Goal: Find specific page/section: Find specific page/section

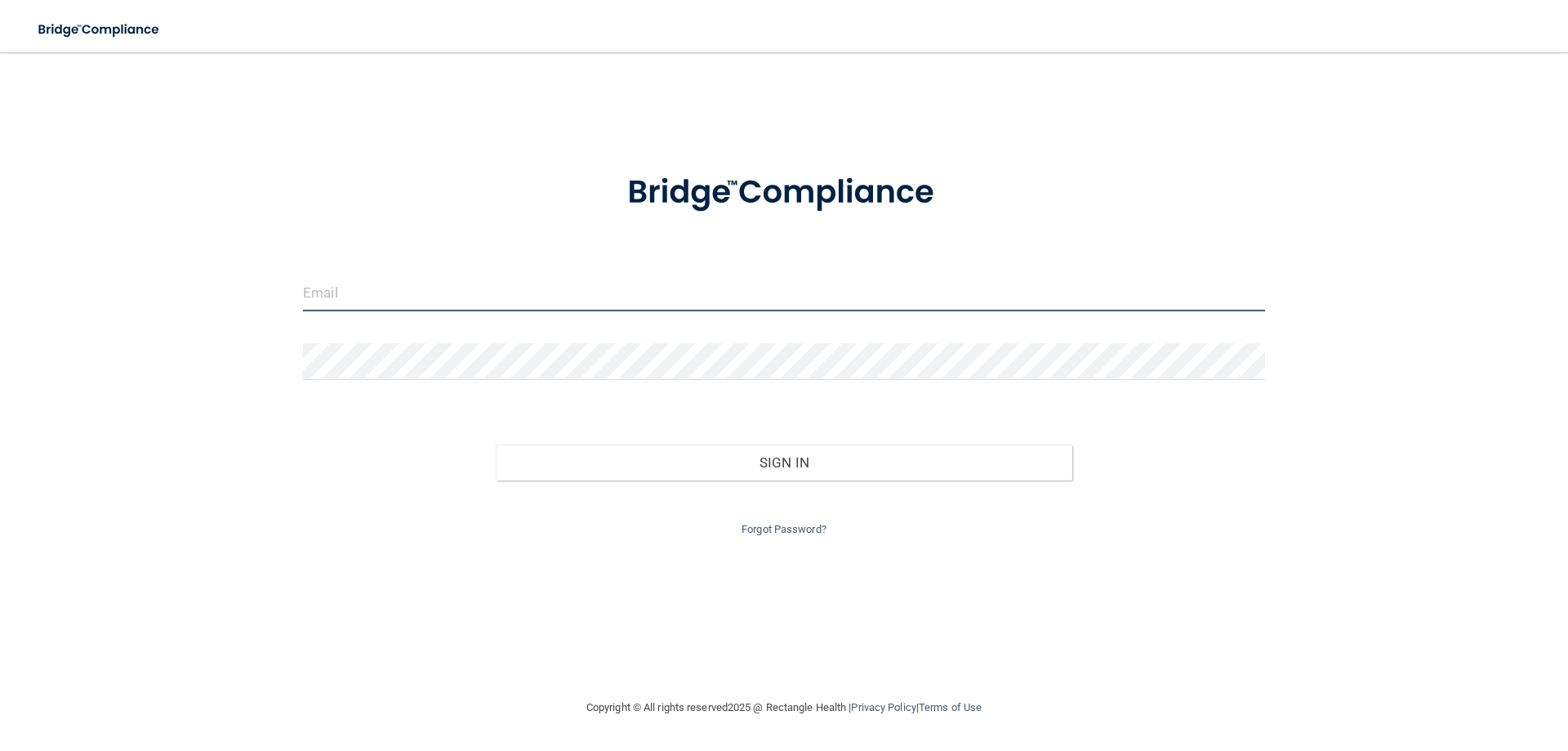
click at [363, 287] on input "email" at bounding box center [784, 292] width 962 height 36
click at [414, 304] on input "[PERSON_NAME][EMAIL_ADDRESS][DOMAIN_NAME]" at bounding box center [784, 292] width 962 height 36
type input "[EMAIL_ADDRESS][DOMAIN_NAME]"
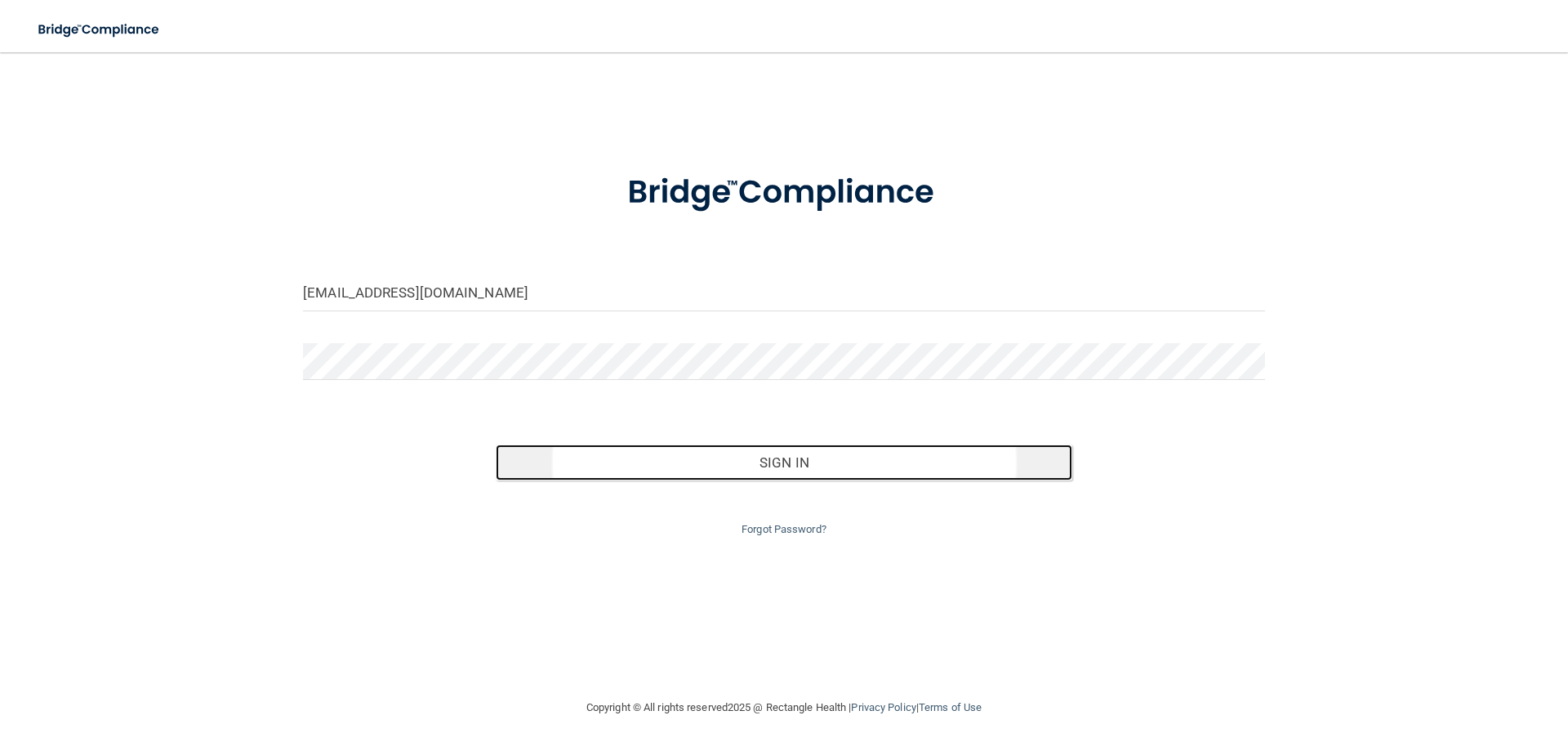
click at [605, 470] on button "Sign In" at bounding box center [784, 462] width 577 height 36
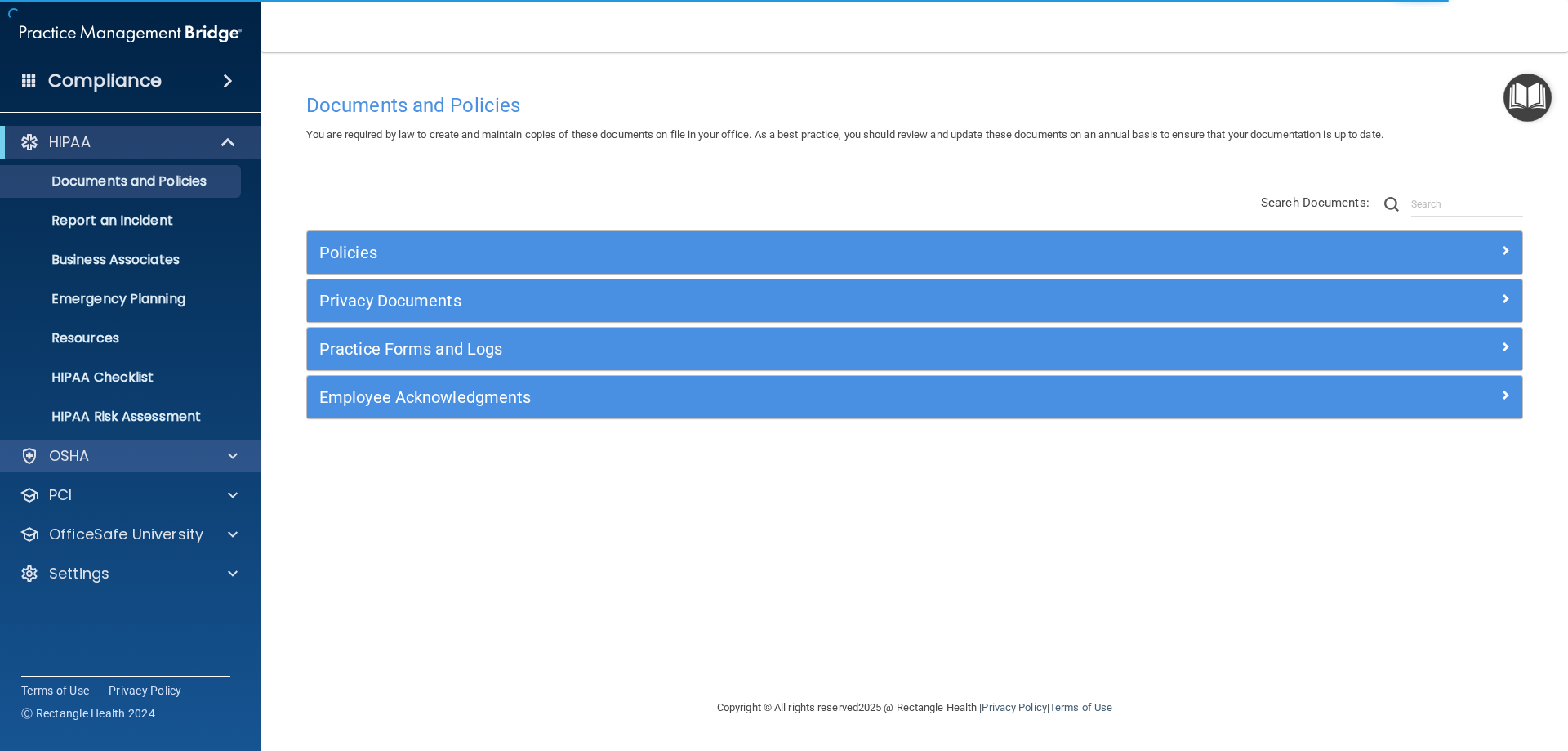
click at [98, 445] on div "OSHA" at bounding box center [131, 456] width 262 height 33
click at [91, 461] on div "OSHA" at bounding box center [108, 456] width 202 height 19
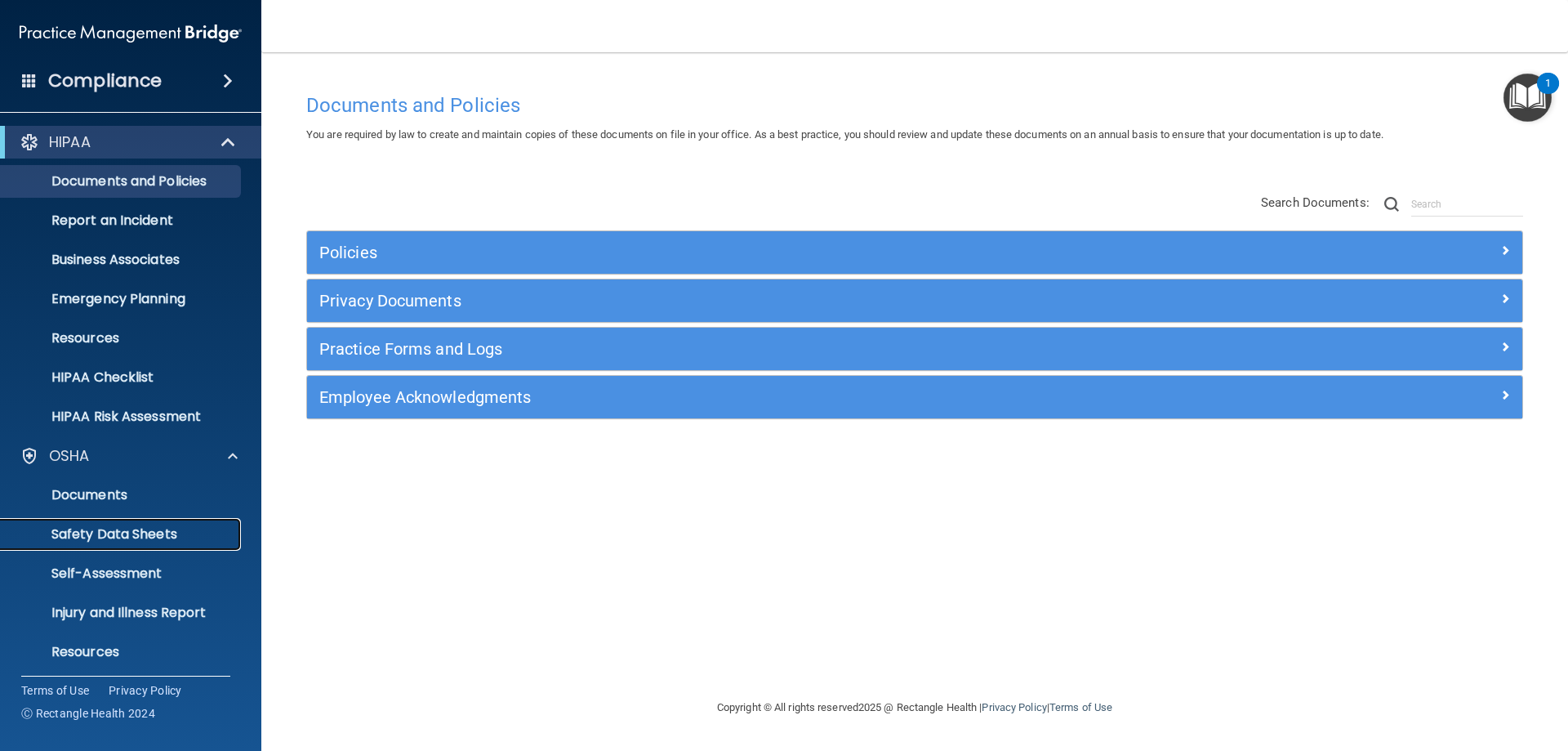
click at [88, 540] on p "Safety Data Sheets" at bounding box center [122, 534] width 223 height 16
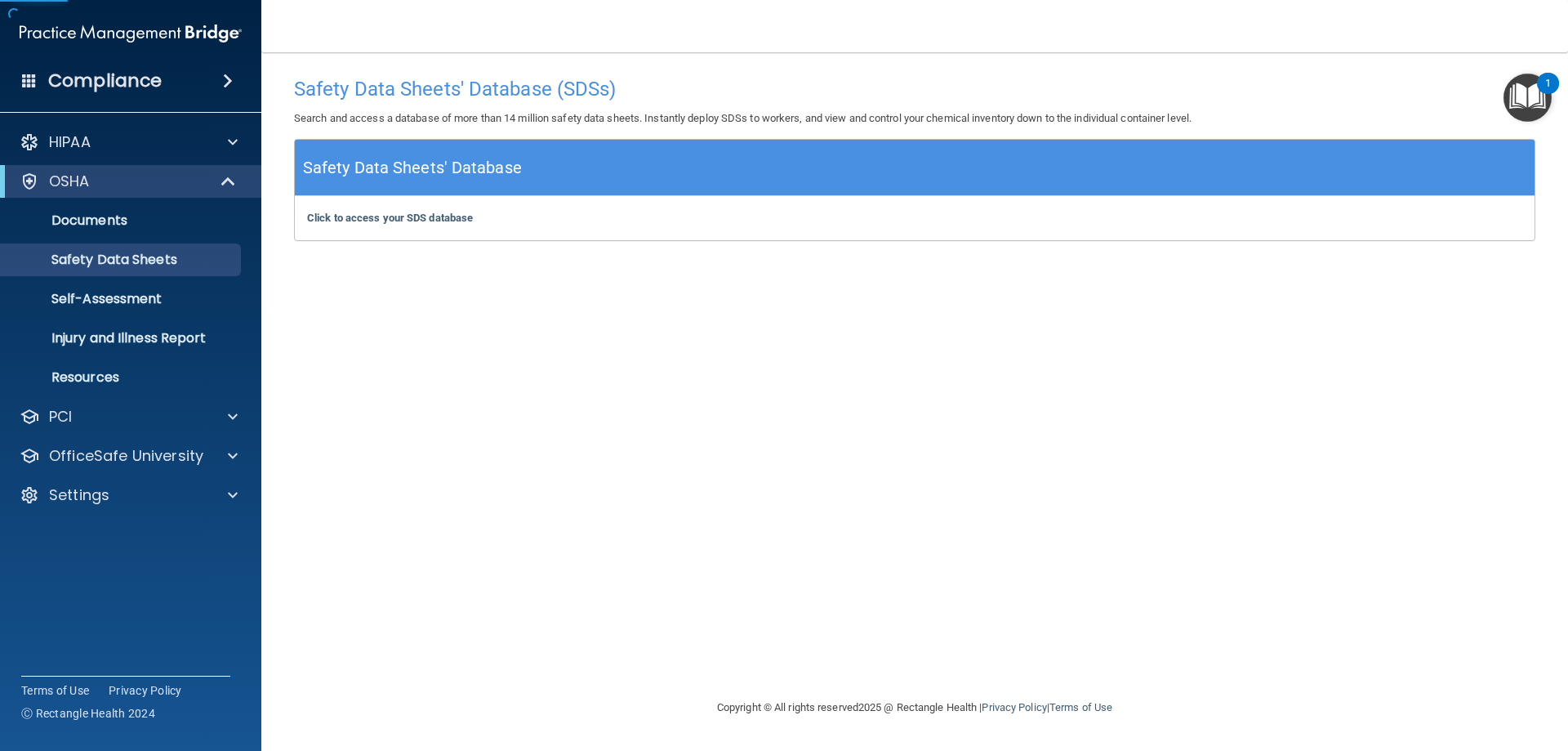
click at [346, 172] on h5 "Safety Data Sheets' Database" at bounding box center [412, 168] width 219 height 29
click at [482, 174] on h5 "Safety Data Sheets' Database" at bounding box center [412, 168] width 219 height 29
click at [355, 218] on b "Click to access your SDS database" at bounding box center [390, 218] width 166 height 12
